Goal: Task Accomplishment & Management: Use online tool/utility

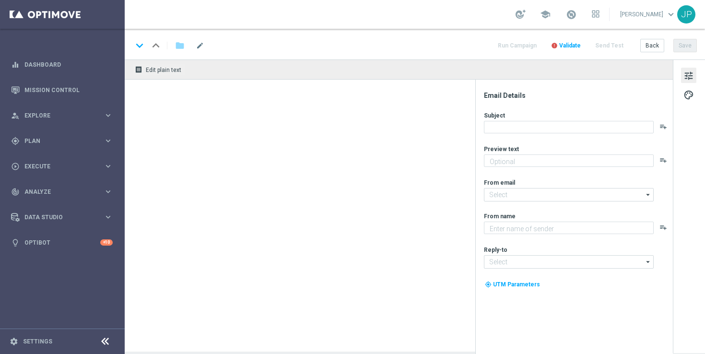
type textarea "[%FIRST_NAME%], could this SuperDraw be yours?"
type textarea "Lottoland"
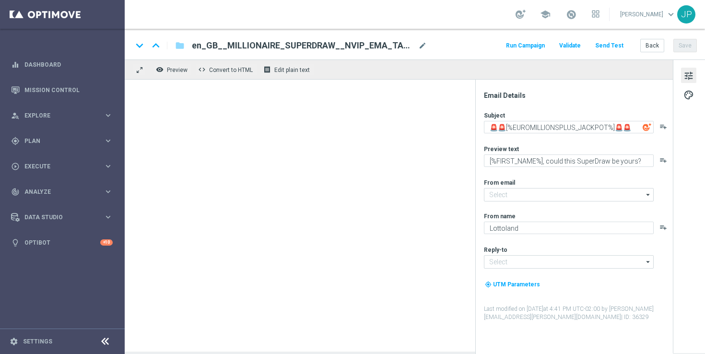
type input "mail@crm.lottoland.com"
type input "support@lottoland.co.uk"
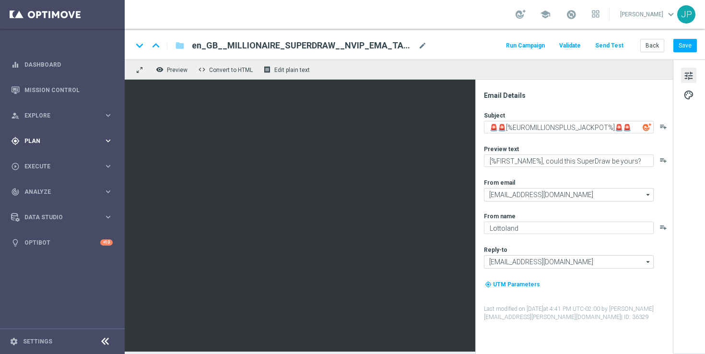
click at [72, 141] on span "Plan" at bounding box center [63, 141] width 79 height 6
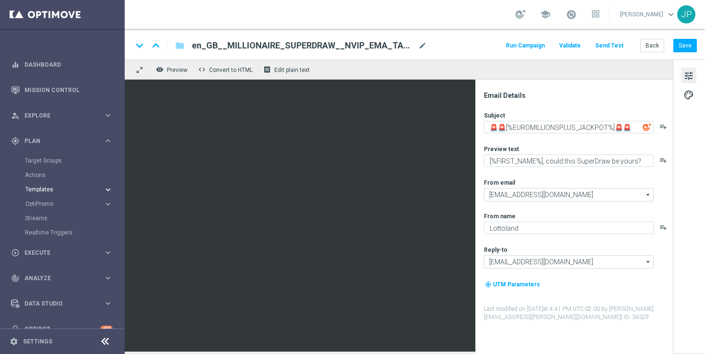
click at [51, 189] on span "Templates" at bounding box center [59, 190] width 69 height 6
click at [49, 204] on link "Optimail" at bounding box center [65, 204] width 70 height 8
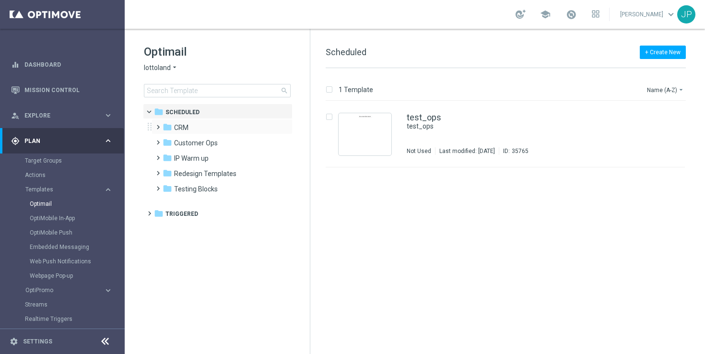
click at [155, 125] on span at bounding box center [156, 123] width 4 height 4
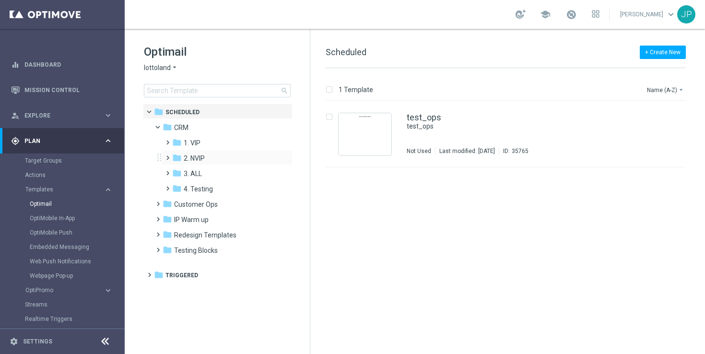
click at [163, 155] on div "folder 2. NVIP more_vert" at bounding box center [226, 157] width 131 height 15
click at [168, 155] on span at bounding box center [166, 154] width 4 height 4
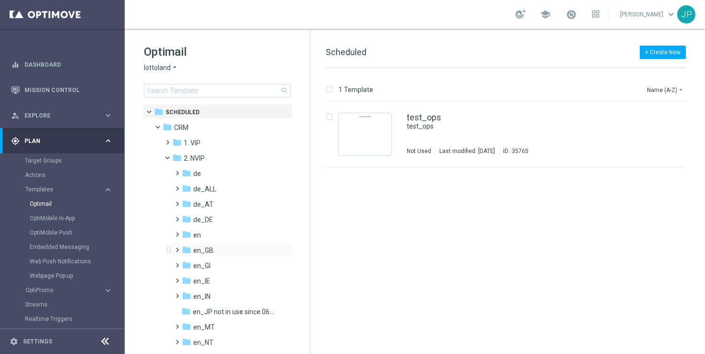
click at [177, 247] on span at bounding box center [175, 246] width 4 height 4
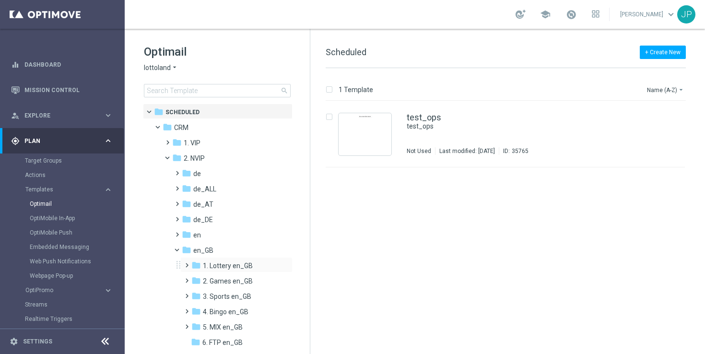
click at [187, 263] on span at bounding box center [185, 261] width 4 height 4
click at [233, 293] on span "TAC LT en_GB" at bounding box center [233, 296] width 43 height 9
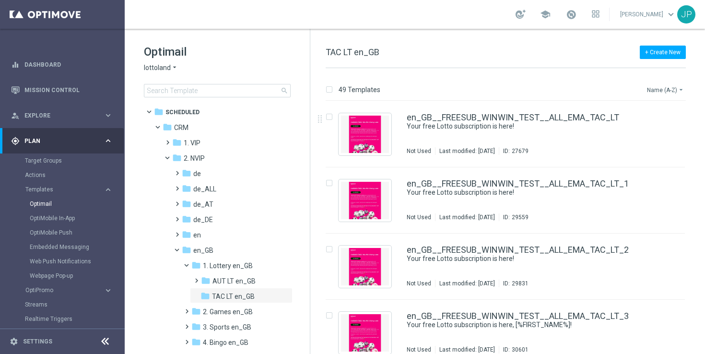
click at [673, 87] on button "Name (A-Z) arrow_drop_down" at bounding box center [666, 90] width 40 height 12
click at [666, 132] on span "Date Modified (Newest)" at bounding box center [649, 132] width 64 height 7
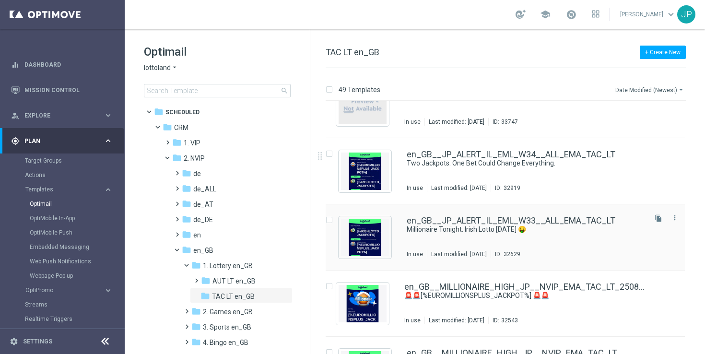
scroll to position [228, 0]
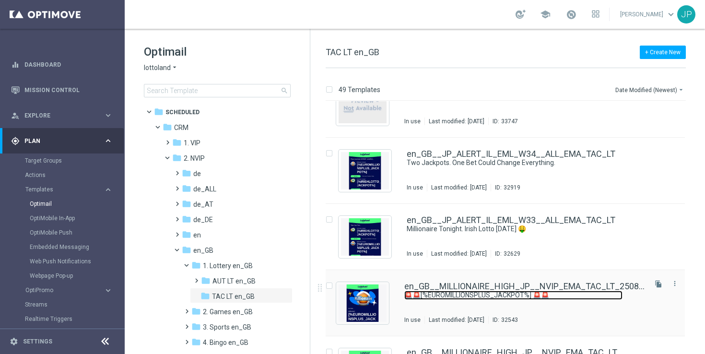
click at [491, 298] on link "🚨🚨[%EUROMILLIONSPLUS_JACKPOT%] 🚨🚨" at bounding box center [513, 295] width 218 height 9
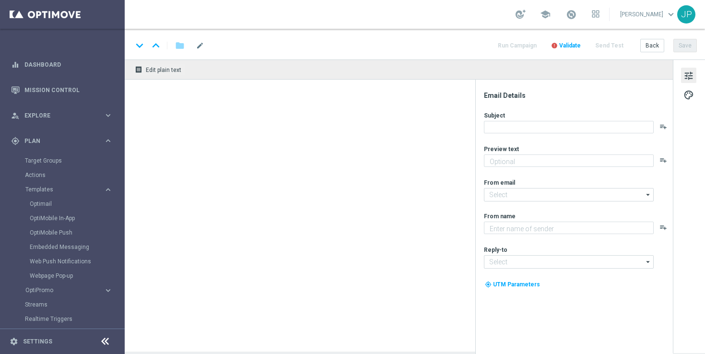
type textarea "[%FIRST_NAME%], could it be yours?"
type textarea "Lottoland"
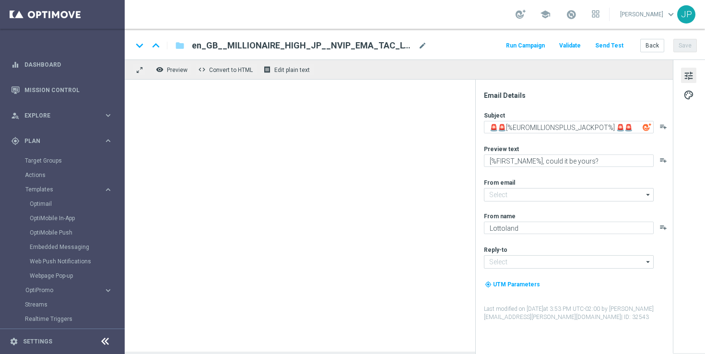
type input "[EMAIL_ADDRESS][DOMAIN_NAME]"
type input "support@lottoland.co.uk"
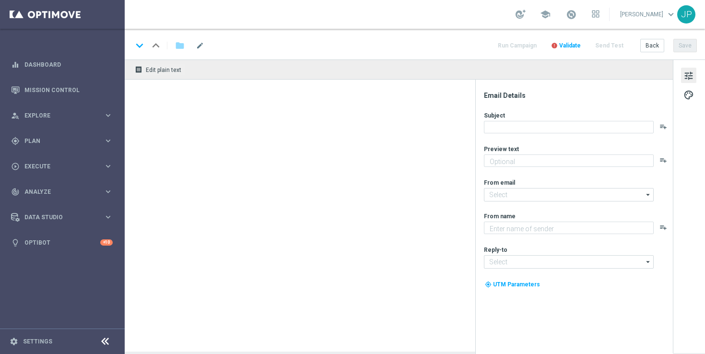
type textarea "[%FIRST_NAME%], could this SuperDraw be yours?"
type textarea "Lottoland"
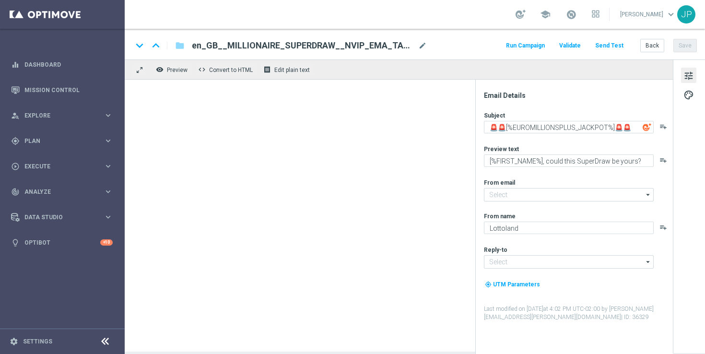
type input "[EMAIL_ADDRESS][DOMAIN_NAME]"
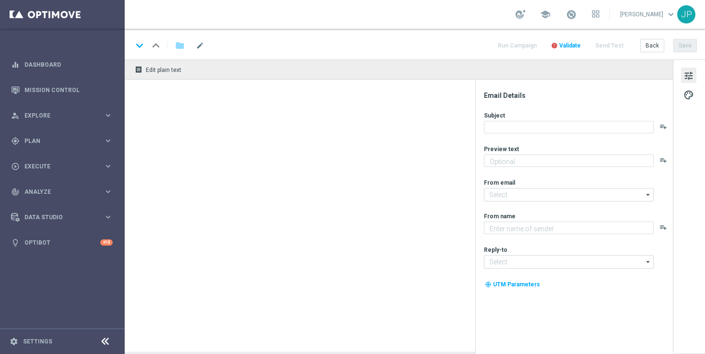
type textarea "[%FIRST_NAME%], could this SuperDraw be yours?"
type input "[EMAIL_ADDRESS][DOMAIN_NAME]"
type textarea "Lottoland"
type input "support@lottoland.ie"
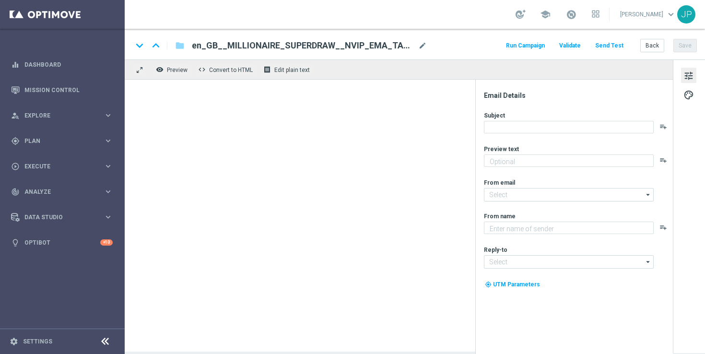
type textarea "[%FIRST_NAME%], could this SuperDraw be yours?"
type textarea "Lottoland"
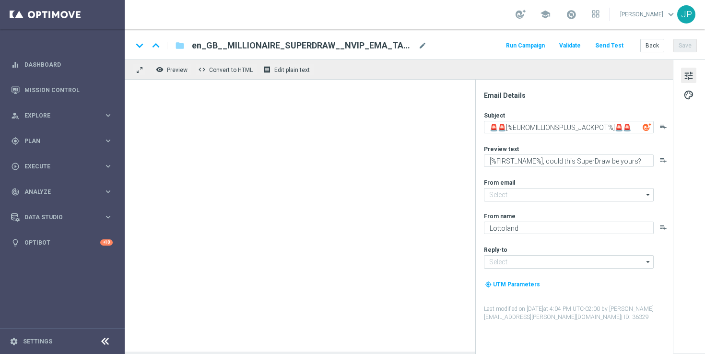
type input "[EMAIL_ADDRESS][DOMAIN_NAME]"
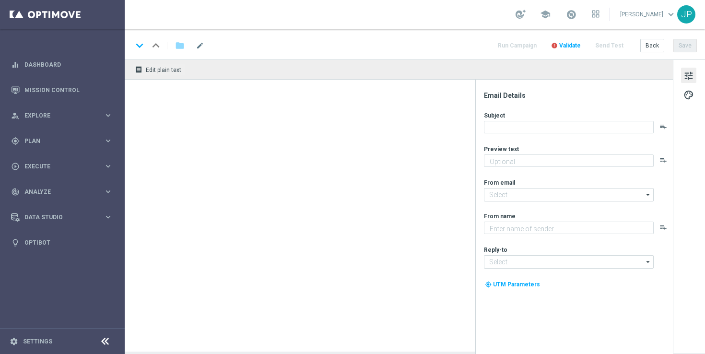
type textarea "[%FIRST_NAME%], could this SuperDraw be yours?"
type input "mail@crm.lottoland.com"
type textarea "Lottoland"
type input "support@lottoland.co.uk"
type textarea "[%FIRST_NAME%], could this SuperDraw be yours?"
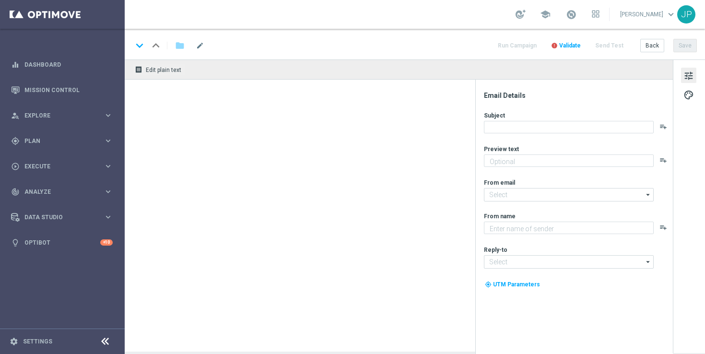
type textarea "Lottoland"
type input "[EMAIL_ADDRESS][DOMAIN_NAME]"
type textarea "[%FIRST_NAME%], could this SuperDraw be yours?"
type input "[EMAIL_ADDRESS][DOMAIN_NAME]"
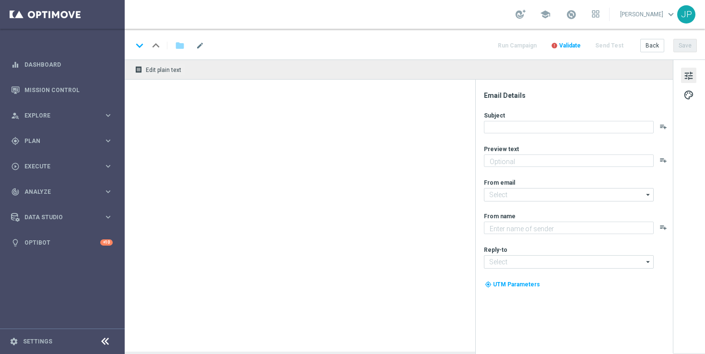
type textarea "Lottoland"
type input "support@lottoland.ie"
